Goal: Task Accomplishment & Management: Manage account settings

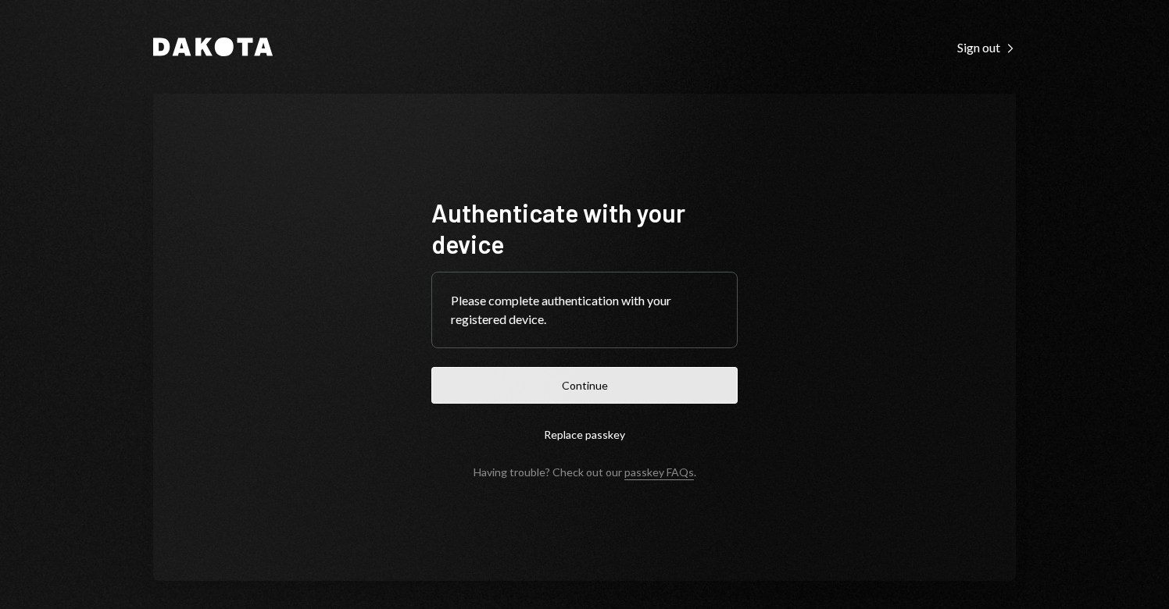
click at [595, 390] on button "Continue" at bounding box center [584, 385] width 306 height 37
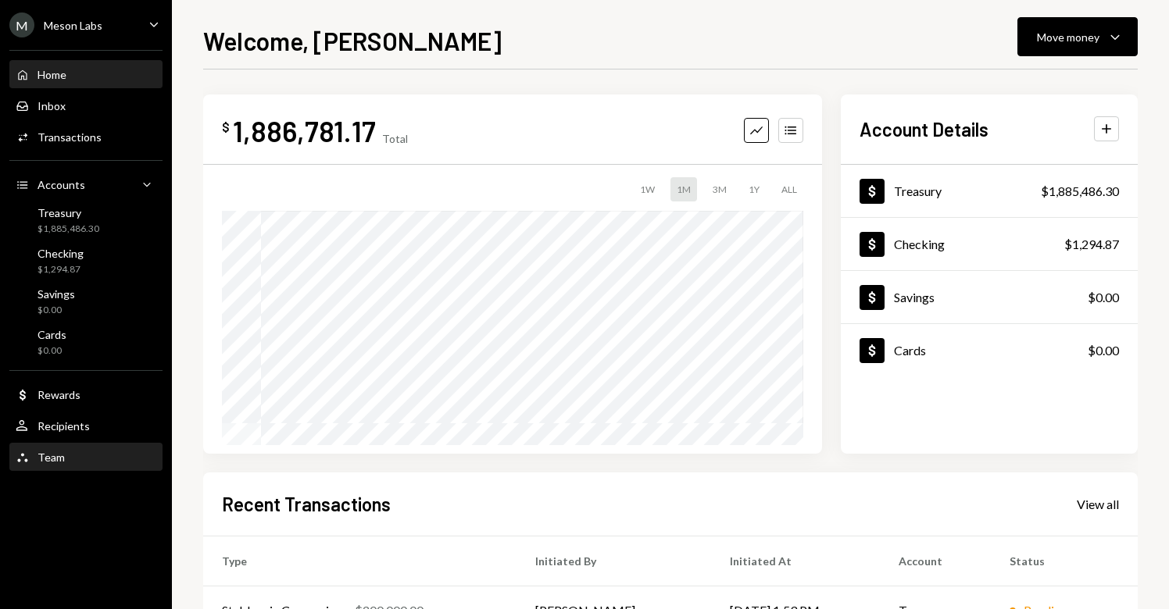
click at [80, 460] on div "Team Team" at bounding box center [86, 458] width 141 height 14
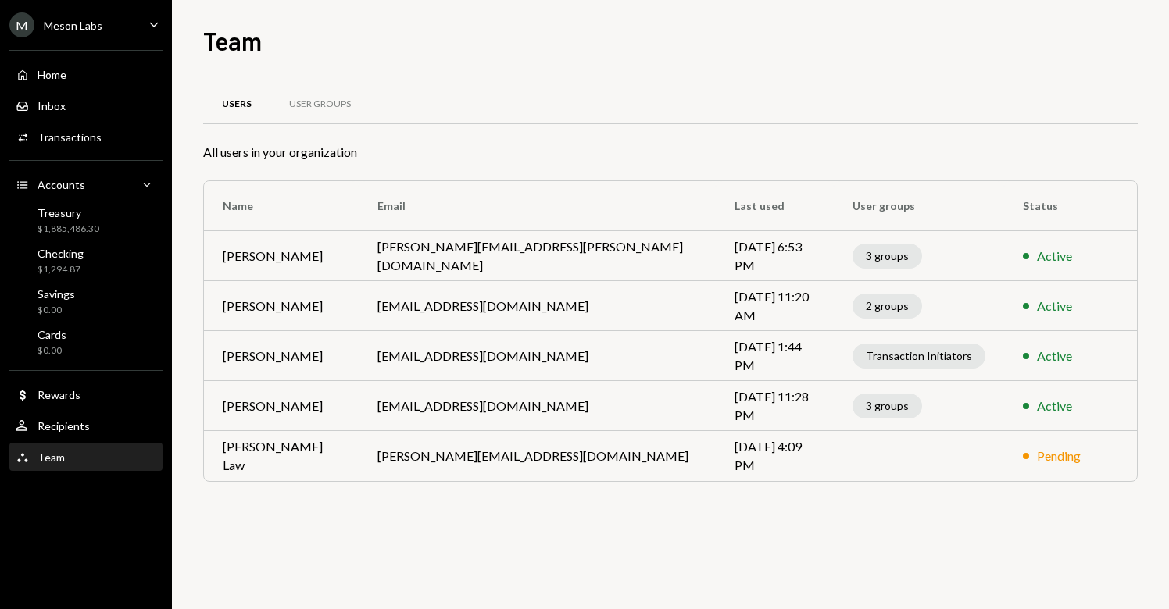
click at [441, 515] on div "Users User Groups All users in your organization Name Email Last used User grou…" at bounding box center [670, 340] width 935 height 540
click at [153, 23] on icon "Caret Down" at bounding box center [153, 24] width 17 height 17
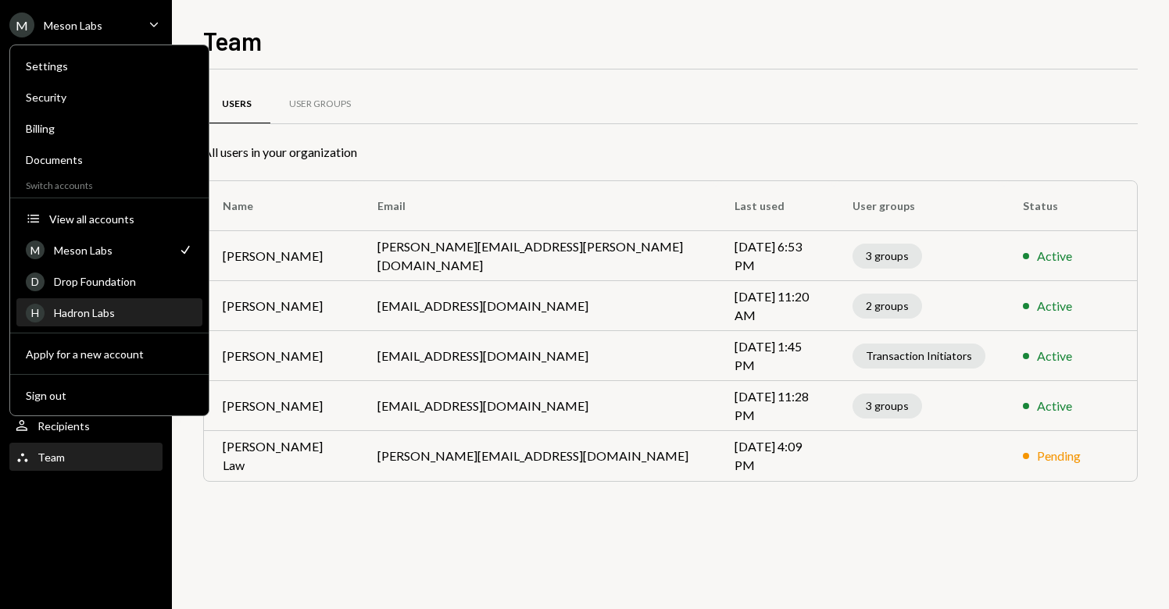
click at [110, 316] on div "Hadron Labs" at bounding box center [123, 312] width 139 height 13
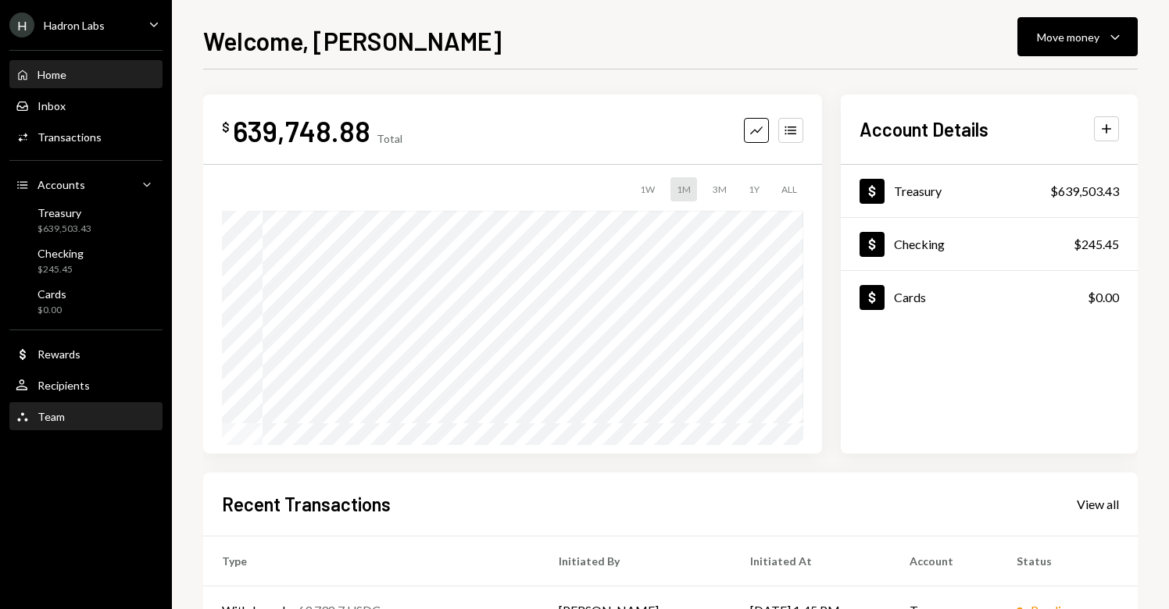
click at [59, 416] on div "Team" at bounding box center [51, 416] width 27 height 13
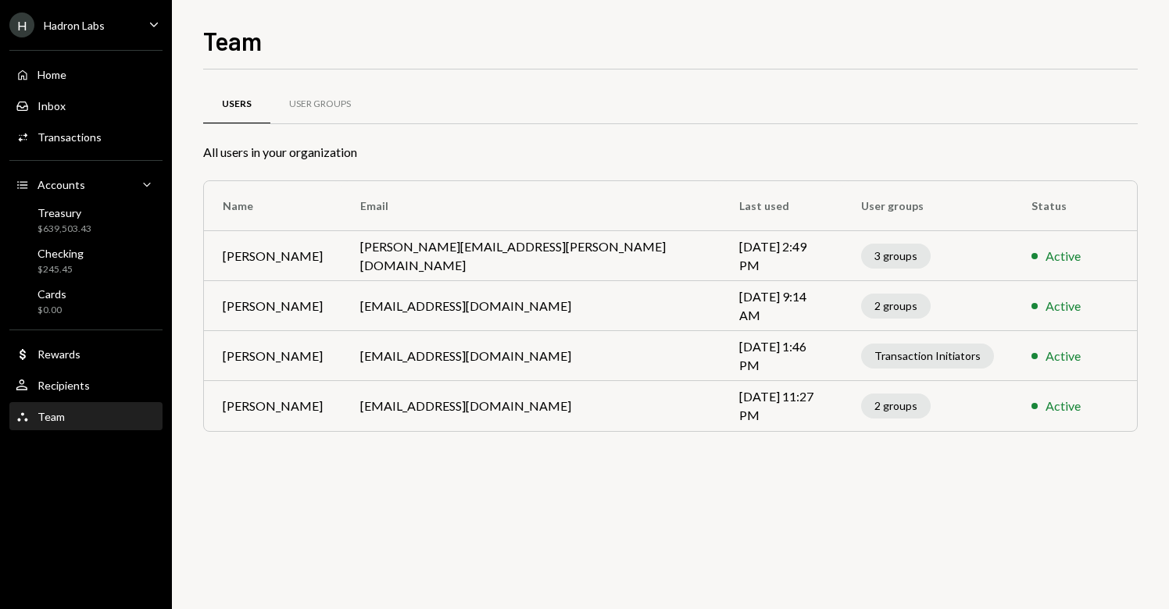
click at [341, 263] on td "Anthony Cartwright" at bounding box center [273, 256] width 138 height 50
drag, startPoint x: 344, startPoint y: 258, endPoint x: 216, endPoint y: 252, distance: 127.5
click at [216, 252] on td "Anthony Cartwright" at bounding box center [273, 256] width 138 height 50
copy td "Anthony Cartwright"
click at [874, 258] on div "3 groups" at bounding box center [896, 256] width 70 height 25
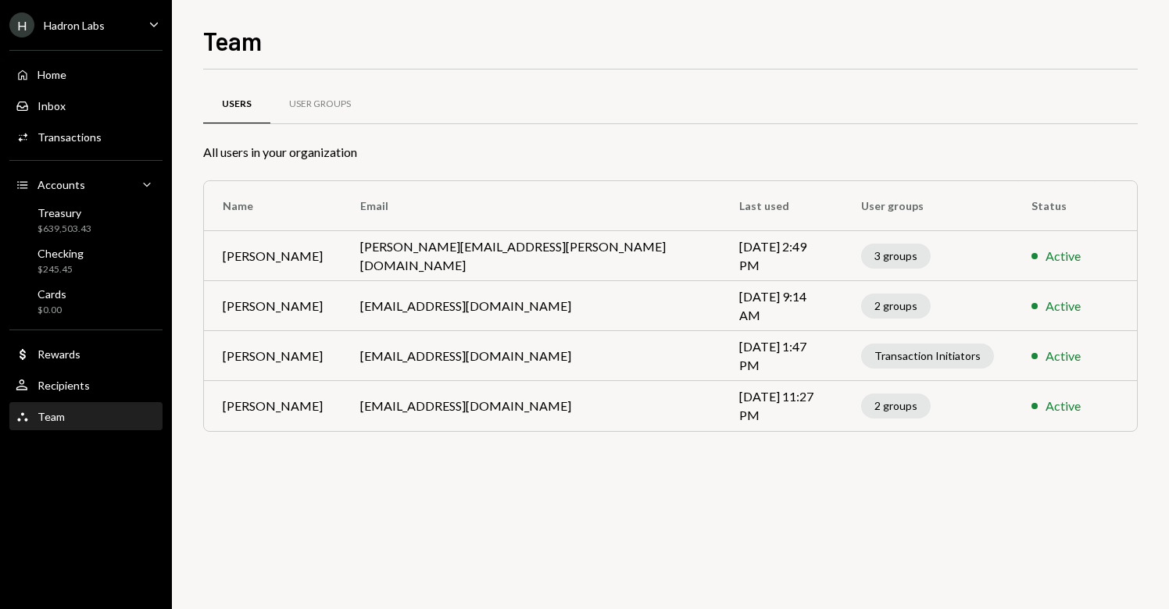
click at [870, 259] on div "3 groups" at bounding box center [896, 256] width 70 height 25
click at [921, 259] on td "3 groups" at bounding box center [927, 256] width 170 height 50
click at [885, 265] on div "3 groups" at bounding box center [896, 256] width 70 height 25
click at [861, 258] on div "3 groups" at bounding box center [896, 256] width 70 height 25
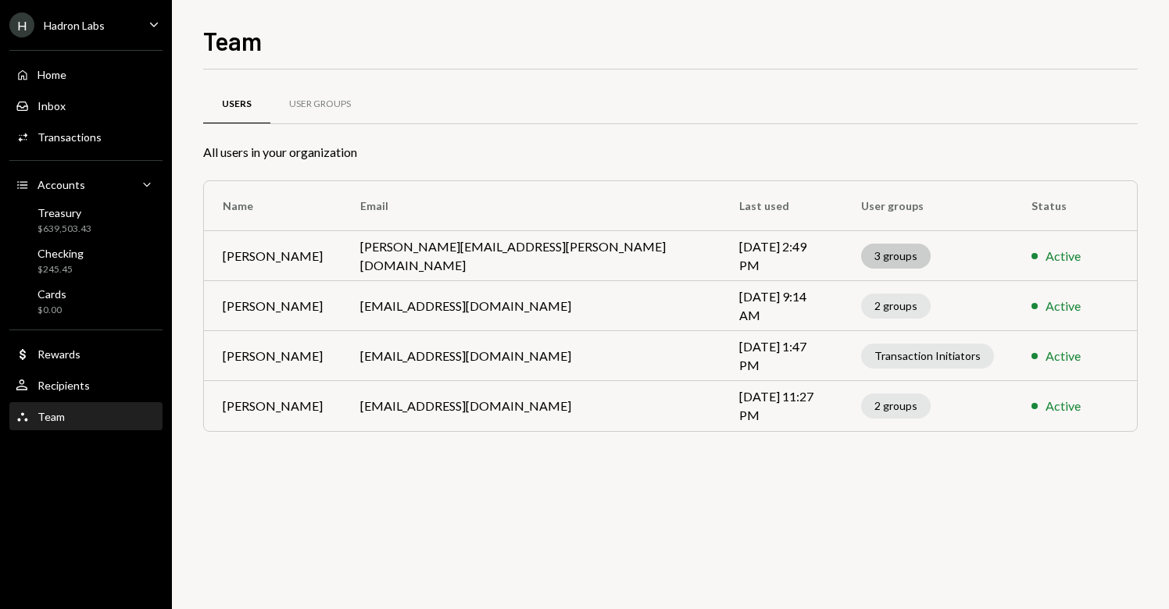
click at [865, 254] on div "3 groups" at bounding box center [896, 256] width 70 height 25
drag, startPoint x: 327, startPoint y: 306, endPoint x: 213, endPoint y: 297, distance: 114.5
click at [213, 297] on td "Fanie Wolmarans" at bounding box center [273, 306] width 138 height 50
click at [334, 297] on td "Fanie Wolmarans" at bounding box center [273, 306] width 138 height 50
drag, startPoint x: 329, startPoint y: 304, endPoint x: 209, endPoint y: 305, distance: 120.3
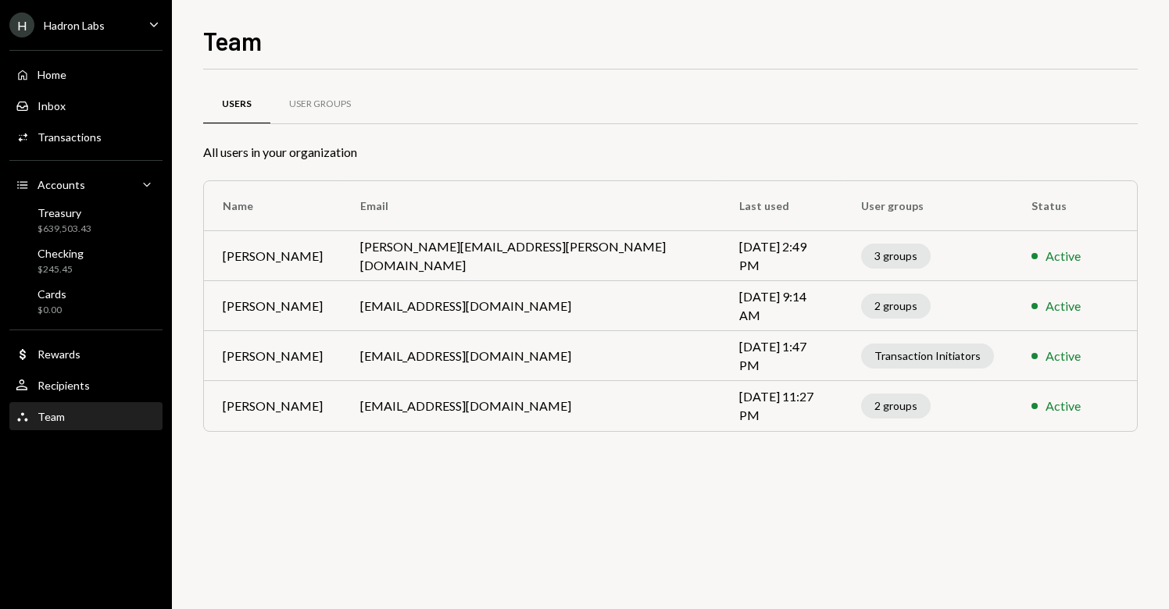
click at [209, 305] on td "Fanie Wolmarans" at bounding box center [273, 306] width 138 height 50
copy td "Fanie Wolmarans"
click at [885, 309] on div "2 groups" at bounding box center [896, 306] width 70 height 25
click at [875, 306] on div "2 groups" at bounding box center [896, 306] width 70 height 25
click at [861, 307] on div "2 groups" at bounding box center [896, 306] width 70 height 25
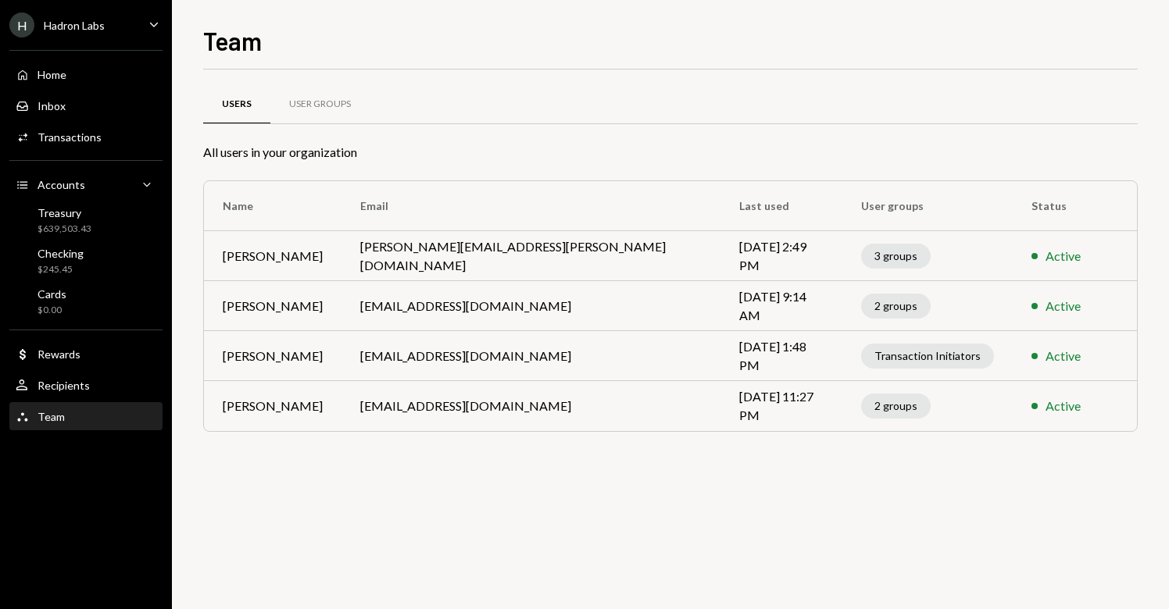
click at [269, 359] on td "Lize-Mari Steenkamp" at bounding box center [273, 356] width 138 height 50
click at [341, 356] on td "Lize-Mari Steenkamp" at bounding box center [273, 356] width 138 height 50
drag, startPoint x: 215, startPoint y: 407, endPoint x: 299, endPoint y: 412, distance: 84.5
click at [299, 412] on td "Avril Dutheil" at bounding box center [273, 406] width 138 height 50
copy td "Avril Dutheil"
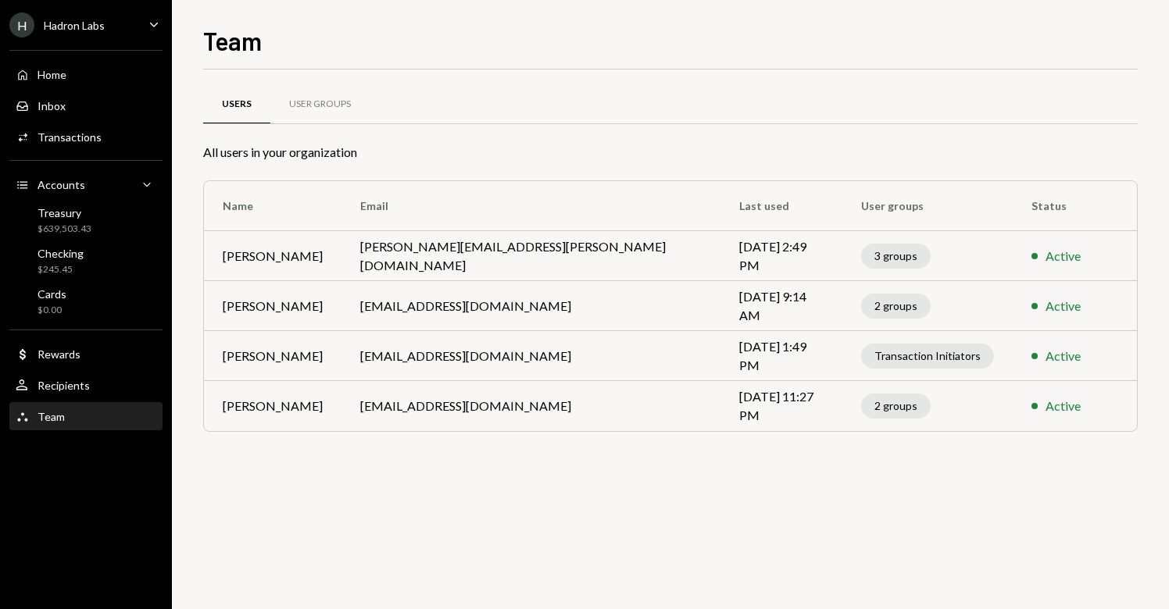
click at [863, 410] on div "2 groups" at bounding box center [896, 406] width 70 height 25
click at [932, 446] on div "Users User Groups All users in your organization Name Email Last used User grou…" at bounding box center [670, 279] width 935 height 369
drag, startPoint x: 344, startPoint y: 356, endPoint x: 205, endPoint y: 355, distance: 138.3
click at [205, 355] on td "Lize-Mari Steenkamp" at bounding box center [273, 356] width 138 height 50
copy td "Lize-Mari Steenkamp"
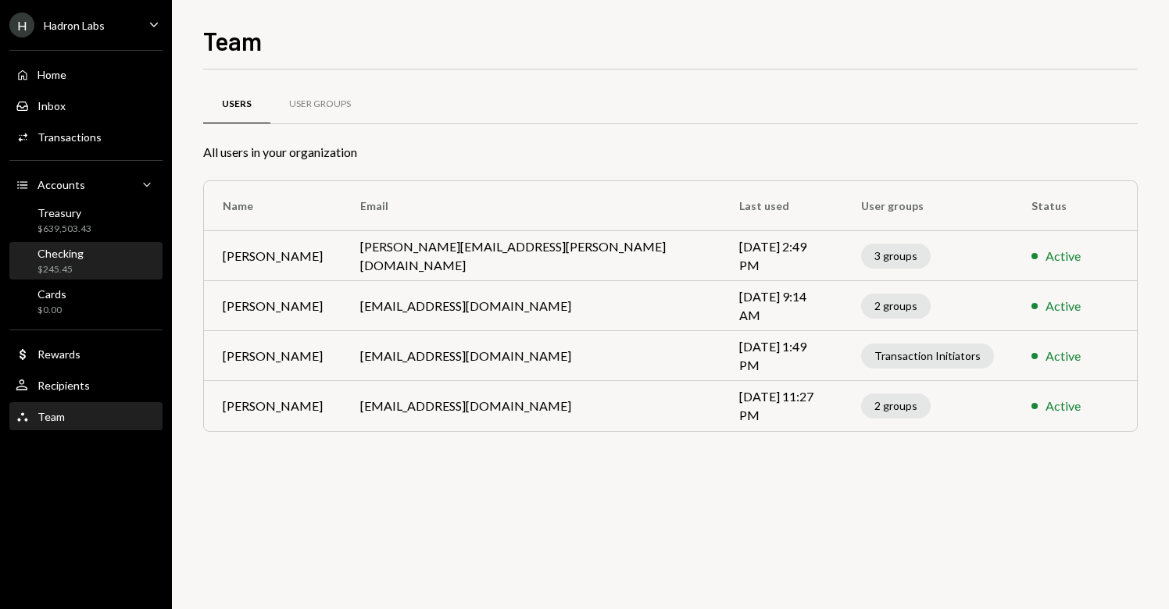
click at [74, 272] on div "$245.45" at bounding box center [61, 269] width 46 height 13
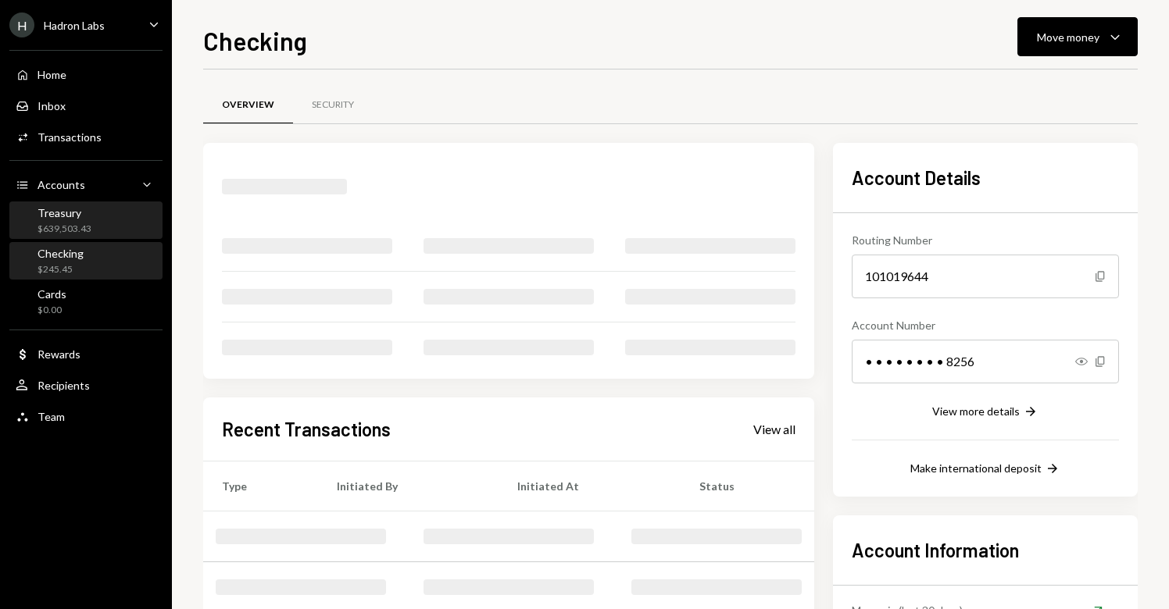
click at [77, 221] on div "Treasury $639,503.43" at bounding box center [65, 221] width 54 height 30
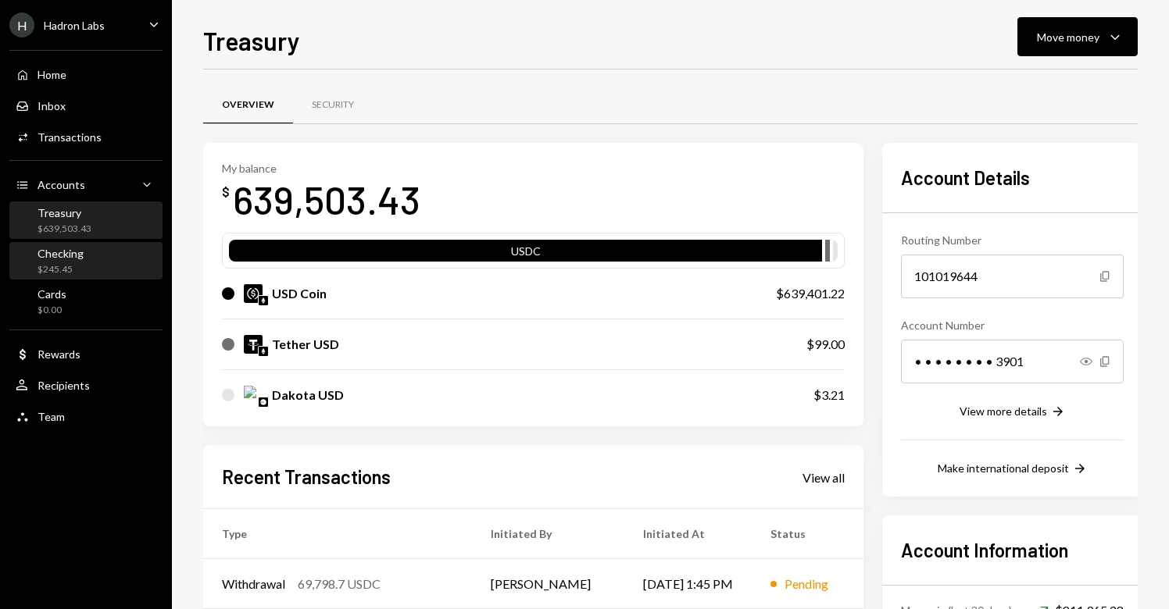
click at [71, 262] on div "Checking $245.45" at bounding box center [61, 262] width 46 height 30
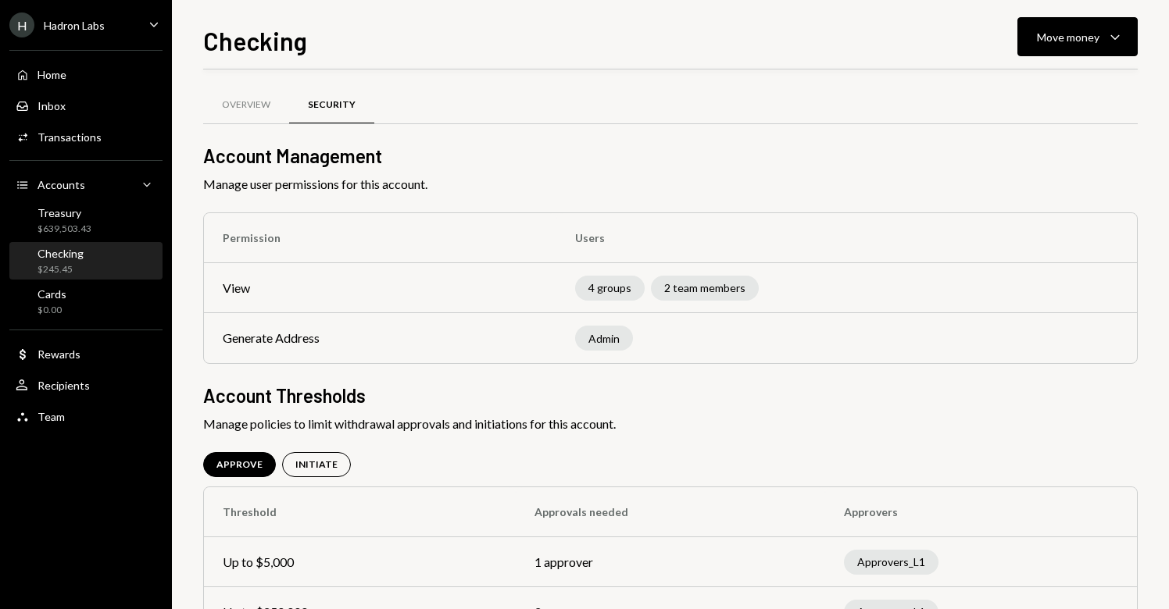
scroll to position [110, 0]
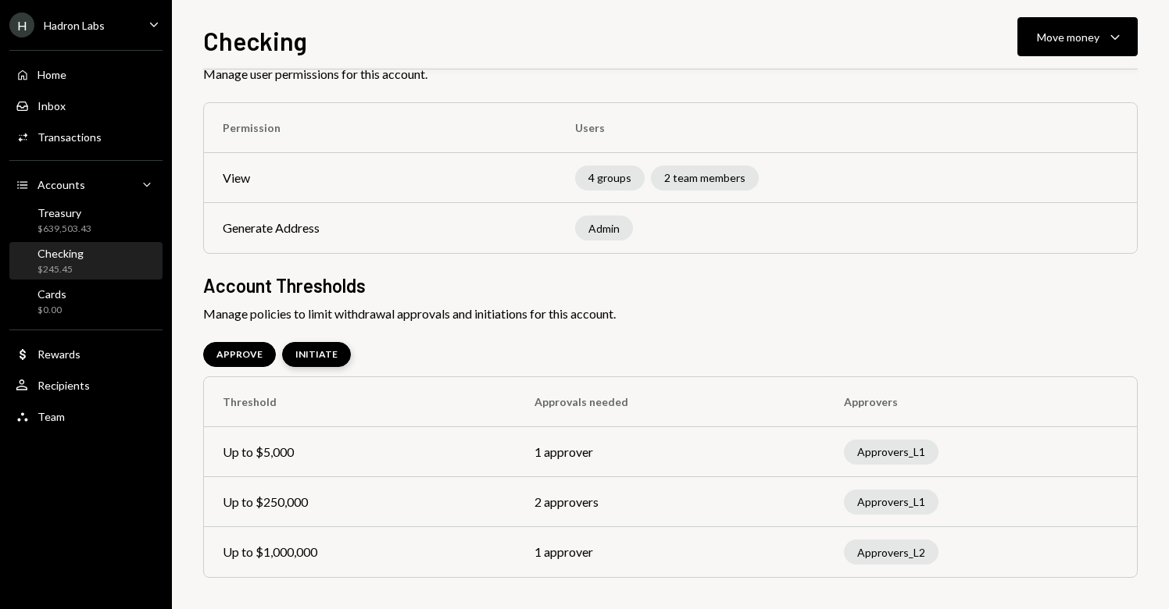
click at [313, 356] on div "INITIATE" at bounding box center [316, 354] width 42 height 13
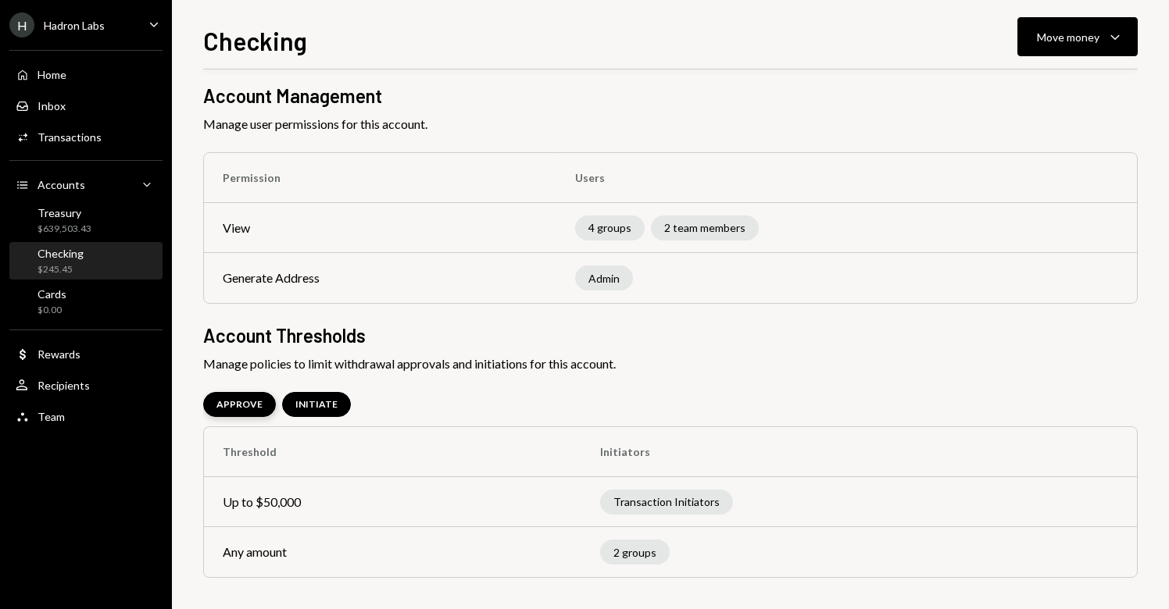
click at [251, 406] on div "APPROVE" at bounding box center [239, 404] width 46 height 13
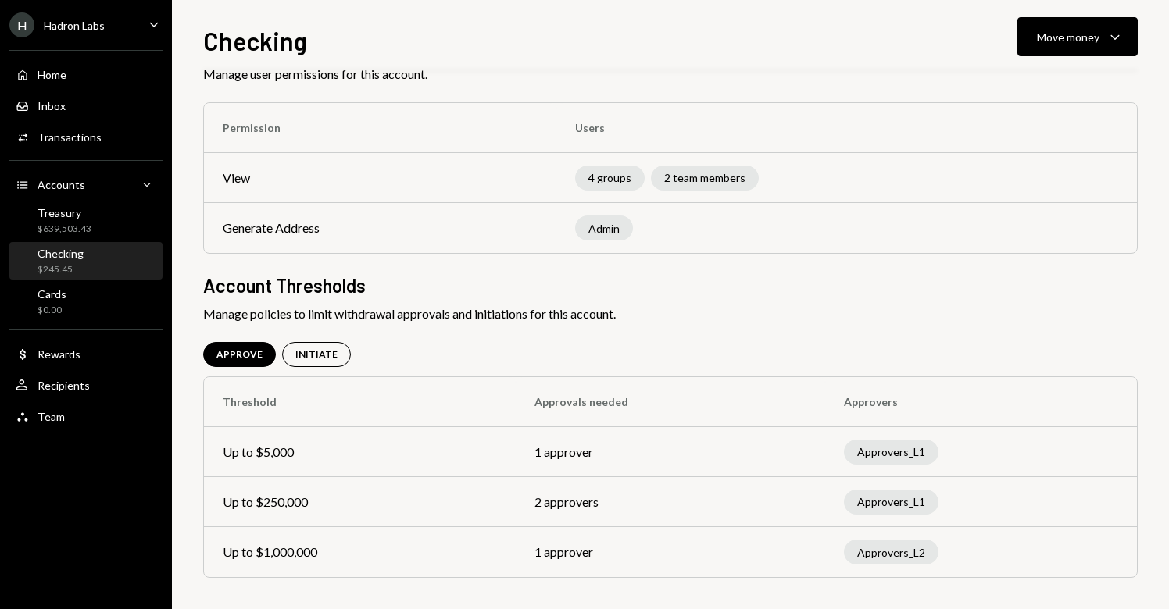
click at [370, 499] on td "Up to $250,000" at bounding box center [360, 502] width 312 height 50
click at [884, 508] on div "Approvers_L1" at bounding box center [891, 502] width 95 height 25
click at [896, 458] on div "Approvers_L1" at bounding box center [891, 452] width 95 height 25
click at [883, 491] on div "Approvers_L1" at bounding box center [891, 502] width 95 height 25
click at [313, 359] on div "INITIATE" at bounding box center [316, 354] width 42 height 13
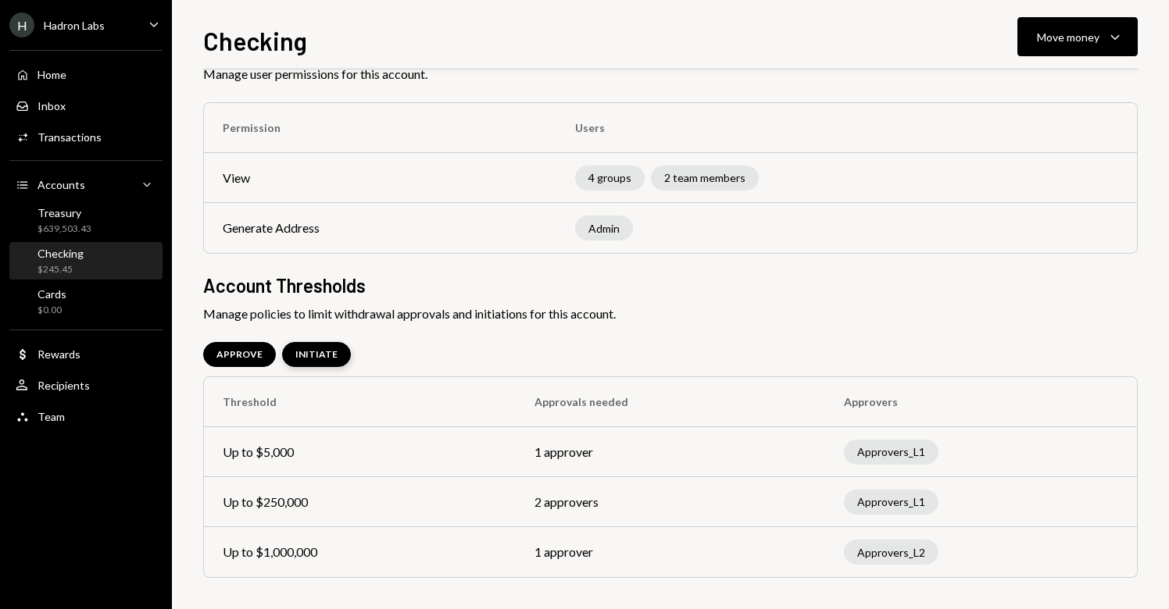
scroll to position [60, 0]
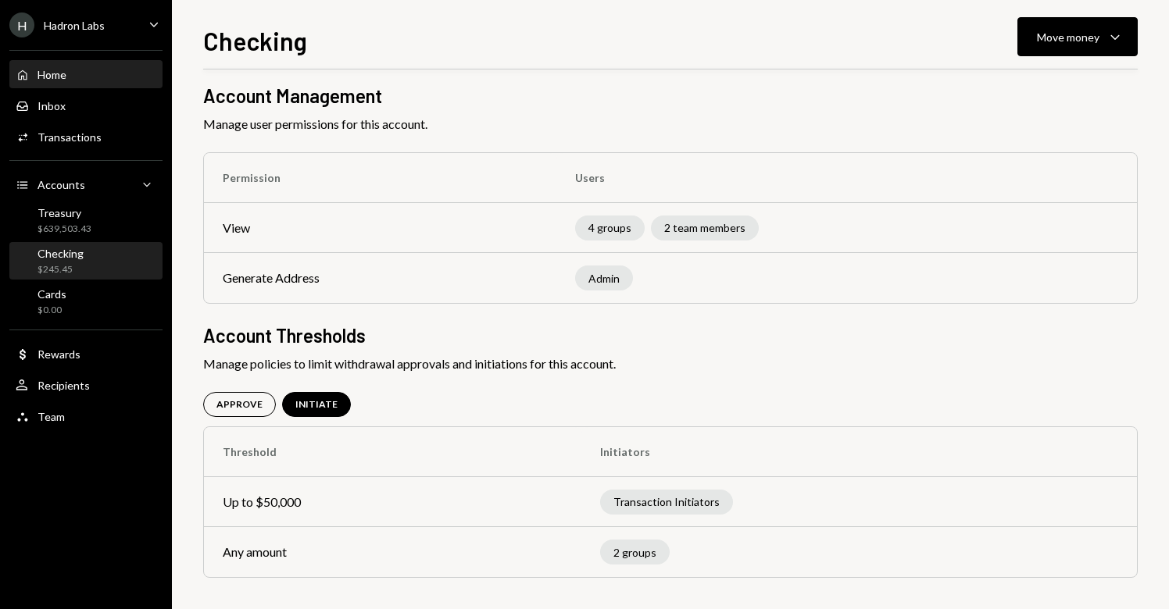
click at [95, 79] on div "Home Home" at bounding box center [86, 75] width 141 height 14
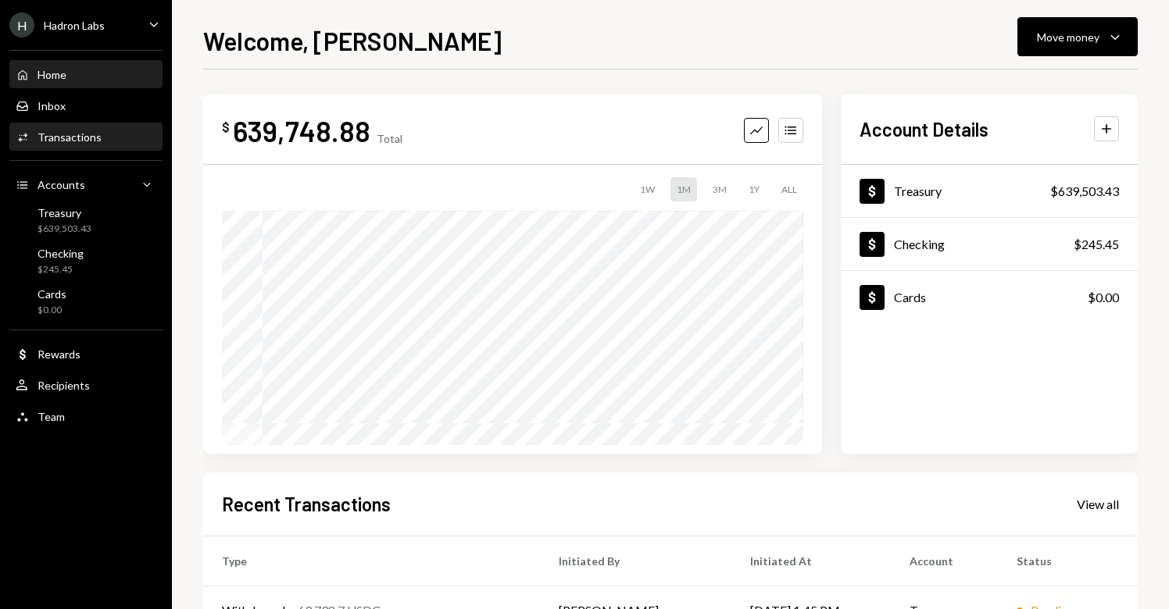
click at [62, 139] on div "Transactions" at bounding box center [70, 136] width 64 height 13
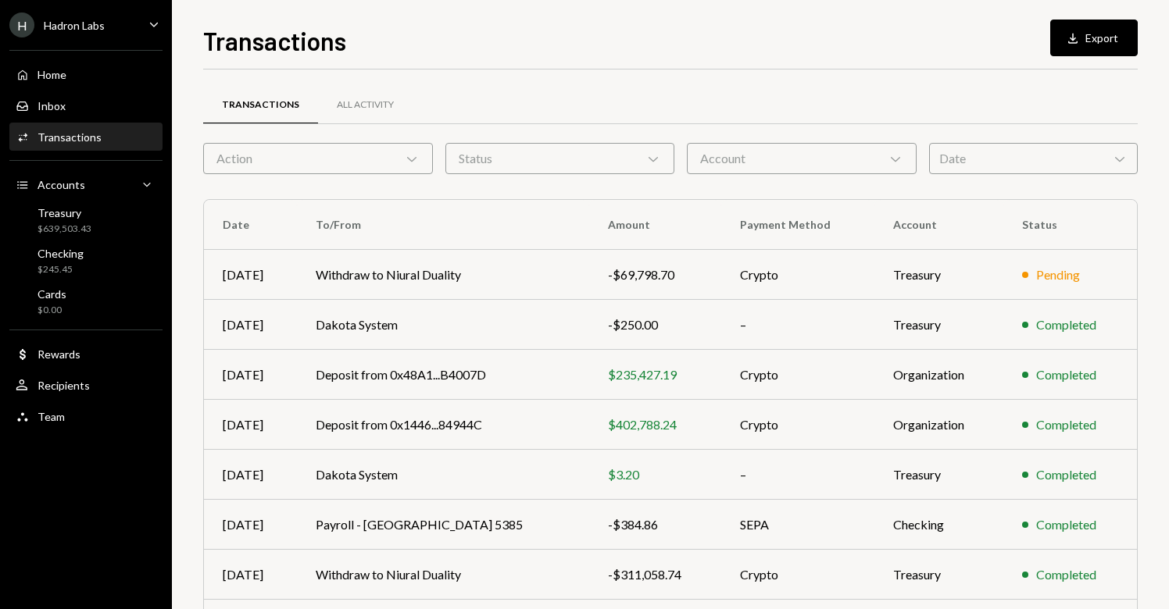
click at [385, 159] on div "Action Chevron Down" at bounding box center [318, 158] width 230 height 31
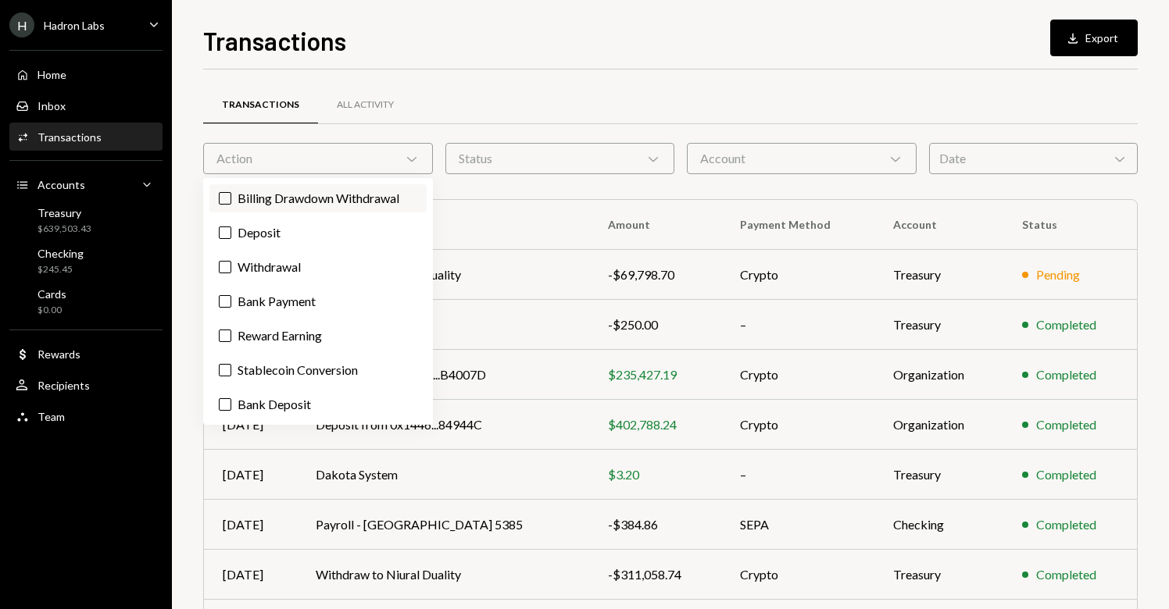
click at [352, 201] on label "Billing Drawdown Withdrawal" at bounding box center [317, 198] width 217 height 28
click at [231, 201] on button "Billing Drawdown Withdrawal" at bounding box center [225, 198] width 13 height 13
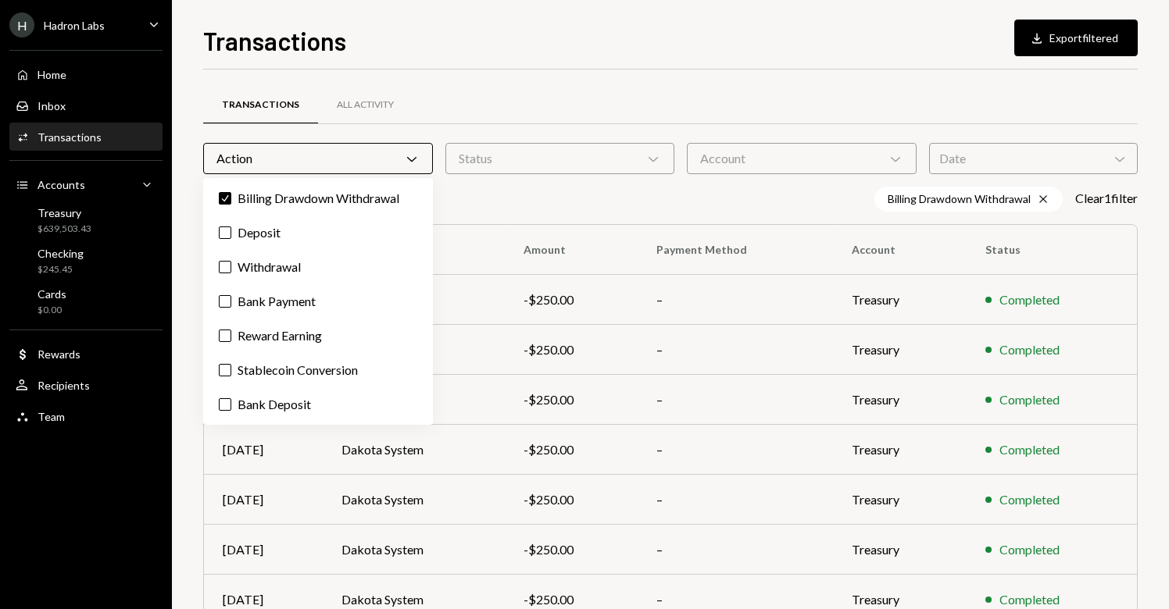
click at [592, 185] on div "Transactions All Activity Action Chevron Down Status Chevron Down Account Chevr…" at bounding box center [670, 426] width 935 height 663
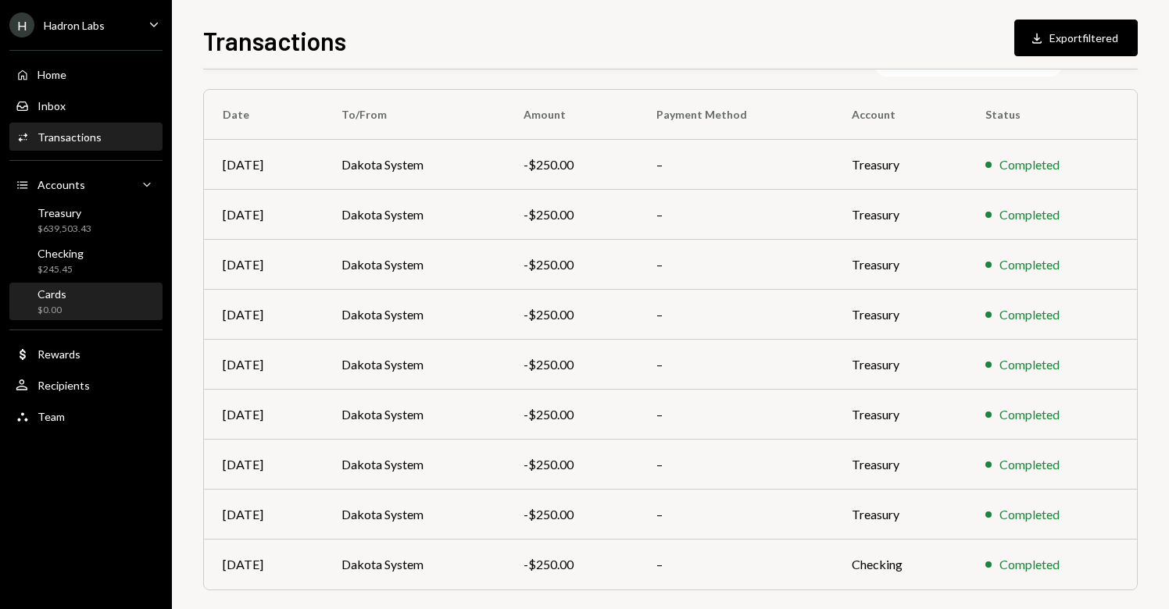
scroll to position [135, 0]
